Goal: Obtain resource: Obtain resource

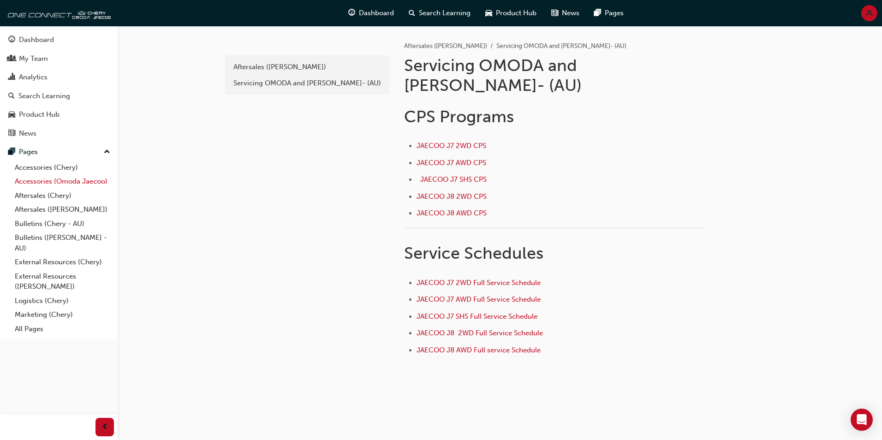
click at [46, 181] on link "Accessories (Omoda Jaecoo)" at bounding box center [62, 181] width 103 height 14
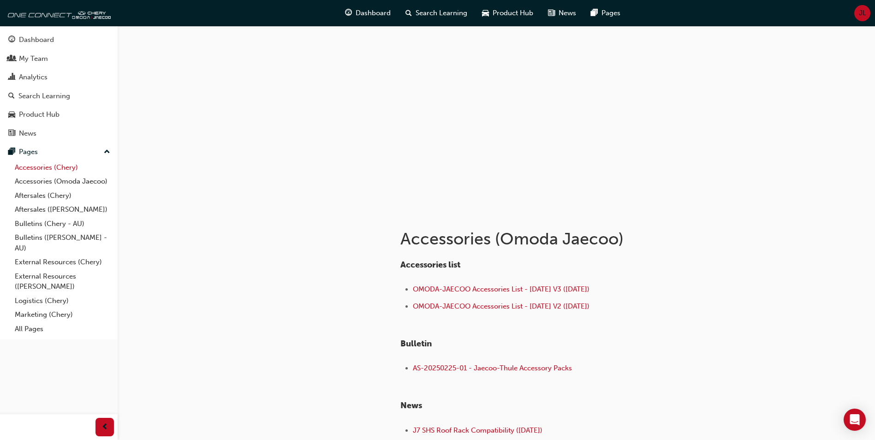
click at [55, 167] on link "Accessories (Chery)" at bounding box center [62, 168] width 103 height 14
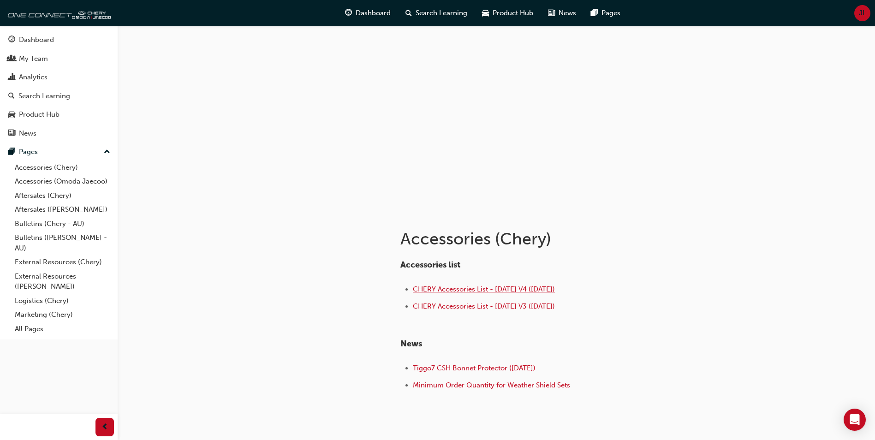
click at [501, 292] on span "CHERY Accessories List - [DATE] V4 ([DATE])" at bounding box center [484, 289] width 142 height 8
drag, startPoint x: 413, startPoint y: 279, endPoint x: 561, endPoint y: 293, distance: 148.3
click at [561, 293] on div "Accessories list CHERY Accessories List - [DATE] V4 ([DATE]) CHERY Accessories …" at bounding box center [550, 326] width 300 height 133
copy span "CHERY Accessories List - [DATE] V4 ([DATE])"
drag, startPoint x: 596, startPoint y: 285, endPoint x: 590, endPoint y: 287, distance: 6.7
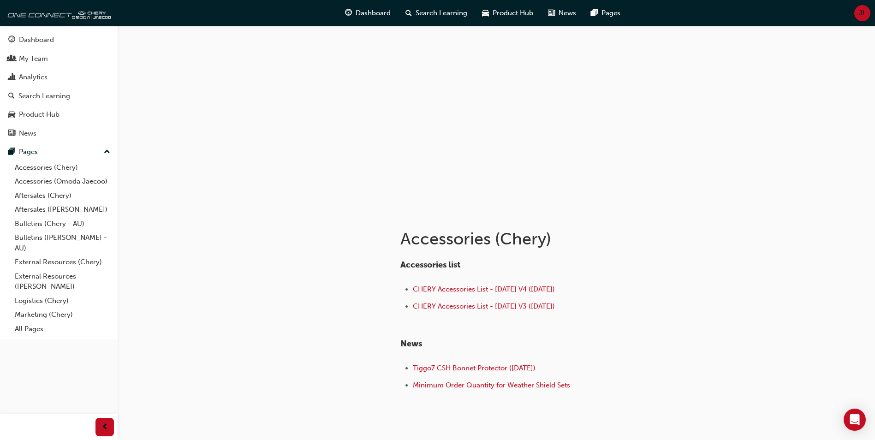
click at [596, 285] on li "CHERY Accessories List - [DATE] V4 ([DATE])" at bounding box center [556, 290] width 287 height 13
click at [89, 180] on link "Accessories (Omoda Jaecoo)" at bounding box center [62, 181] width 103 height 14
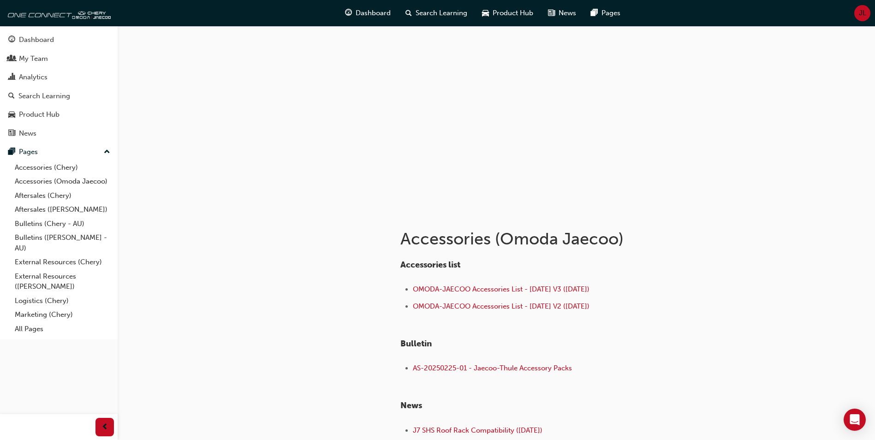
drag, startPoint x: 622, startPoint y: 285, endPoint x: 412, endPoint y: 285, distance: 209.9
click at [412, 285] on ul "OMODA-JAECOO Accessories List - [DATE] V3 ([DATE]) OMODA-JAECOO Accessories Lis…" at bounding box center [550, 299] width 300 height 30
copy link "OMODA-JAECOO Accessories List - [DATE] V3 ([DATE])"
click at [623, 304] on li "OMODA-JAECOO Accessories List - [DATE] V2 ([DATE])" at bounding box center [556, 307] width 287 height 13
click at [516, 306] on span "OMODA-JAECOO Accessories List - [DATE] V2 ([DATE])" at bounding box center [501, 306] width 177 height 8
